Goal: Task Accomplishment & Management: Manage account settings

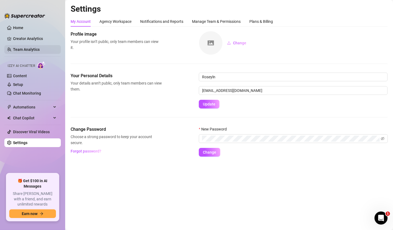
click at [31, 50] on link "Team Analytics" at bounding box center [26, 49] width 27 height 4
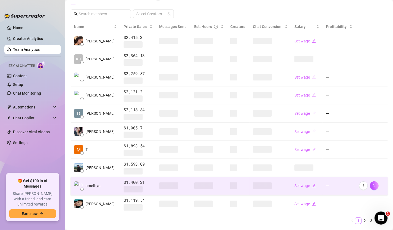
scroll to position [122, 0]
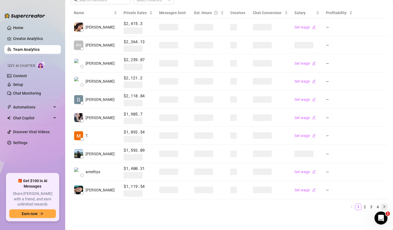
click at [383, 206] on icon "right" at bounding box center [384, 206] width 2 height 3
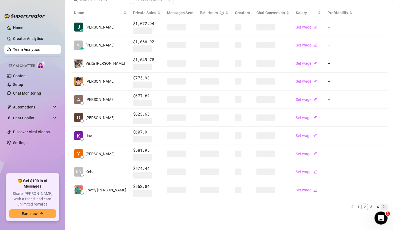
click at [383, 206] on icon "right" at bounding box center [384, 206] width 3 height 3
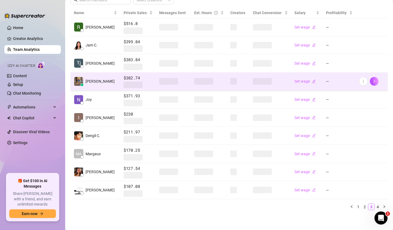
click at [191, 84] on td at bounding box center [209, 81] width 36 height 18
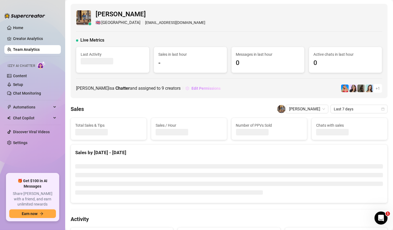
click at [209, 88] on span "Edit Permissions" at bounding box center [205, 88] width 29 height 4
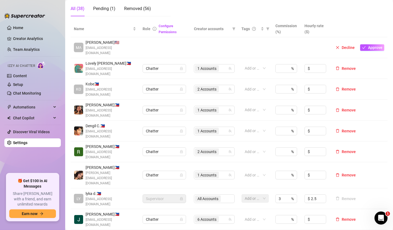
scroll to position [109, 0]
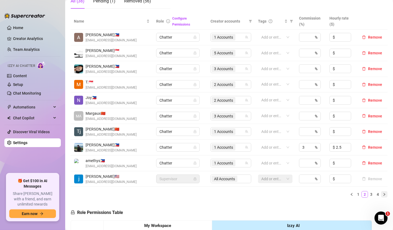
click at [381, 195] on button "button" at bounding box center [384, 194] width 7 height 7
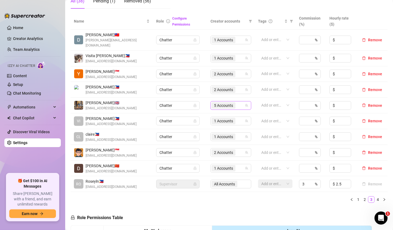
click at [220, 102] on span "5 Accounts" at bounding box center [223, 105] width 19 height 6
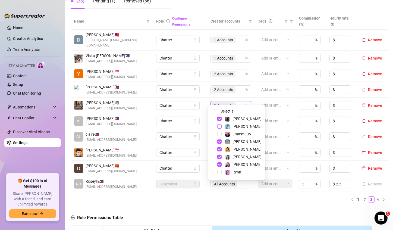
click at [219, 127] on span "Select tree node" at bounding box center [219, 126] width 4 height 4
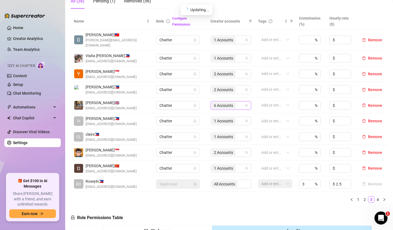
click at [225, 102] on span "6 Accounts" at bounding box center [223, 105] width 19 height 6
